Goal: Information Seeking & Learning: Check status

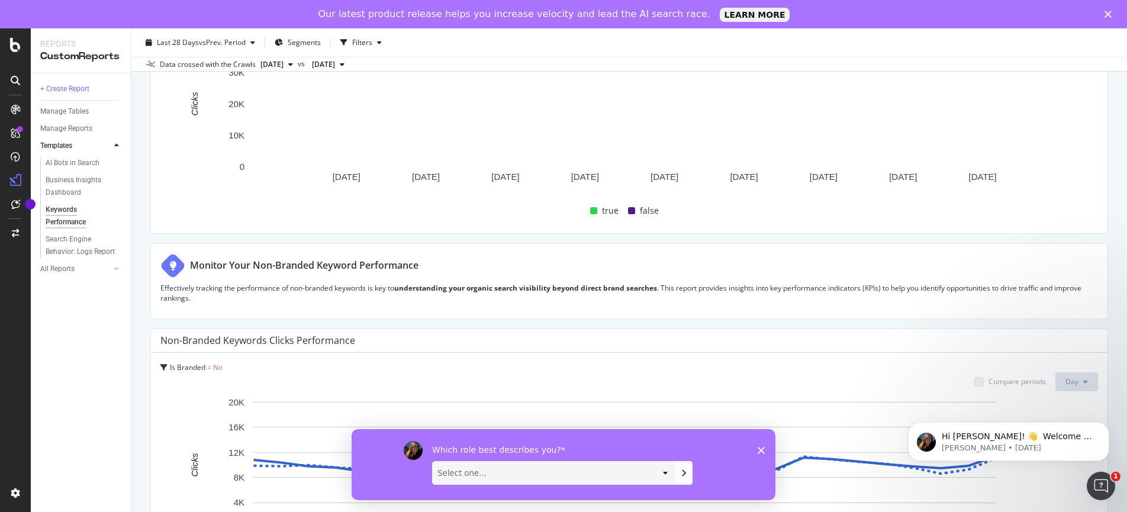
scroll to position [373, 0]
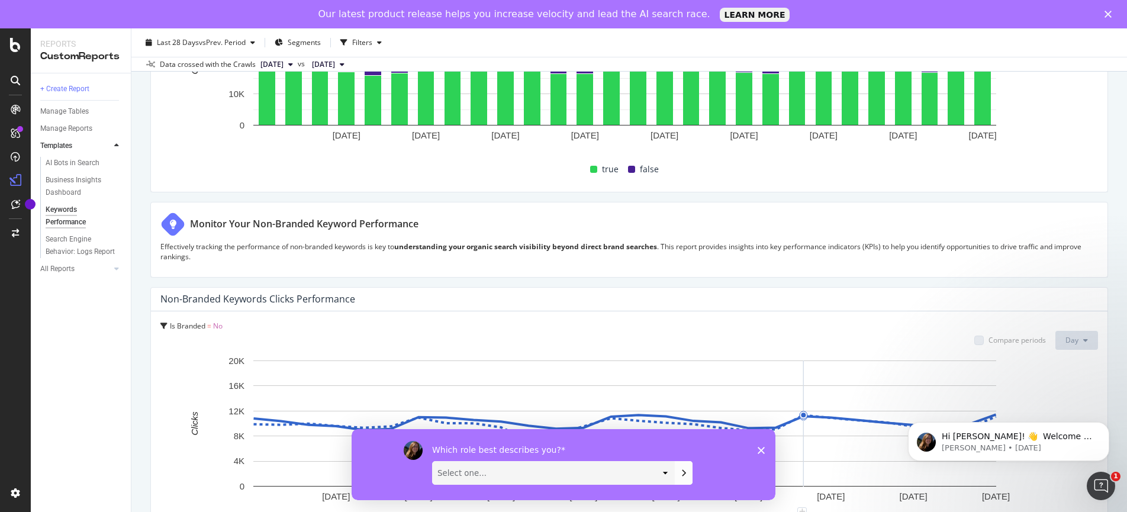
click at [759, 450] on icon "Close survey" at bounding box center [760, 450] width 7 height 7
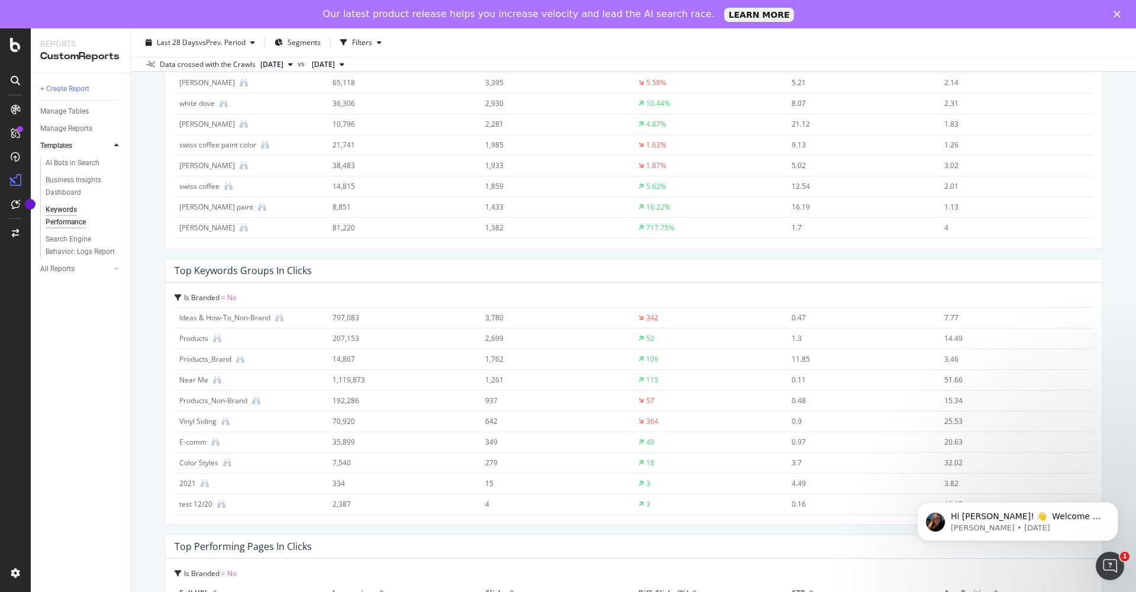
scroll to position [160, 0]
